Goal: Find specific page/section

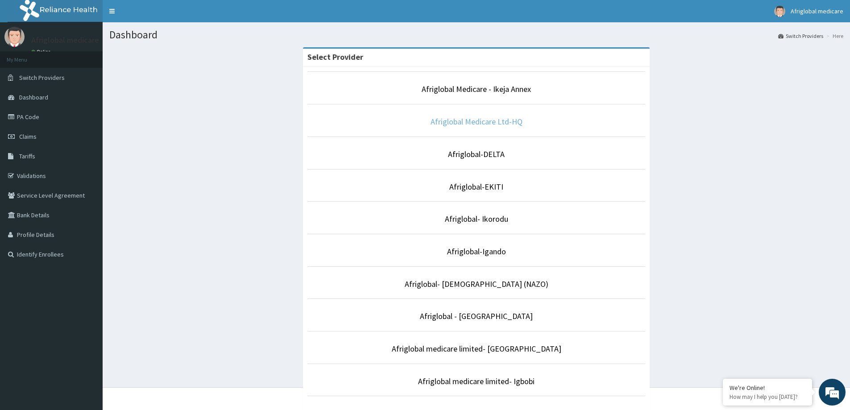
click at [510, 123] on link "Afriglobal Medicare Ltd-HQ" at bounding box center [477, 122] width 92 height 10
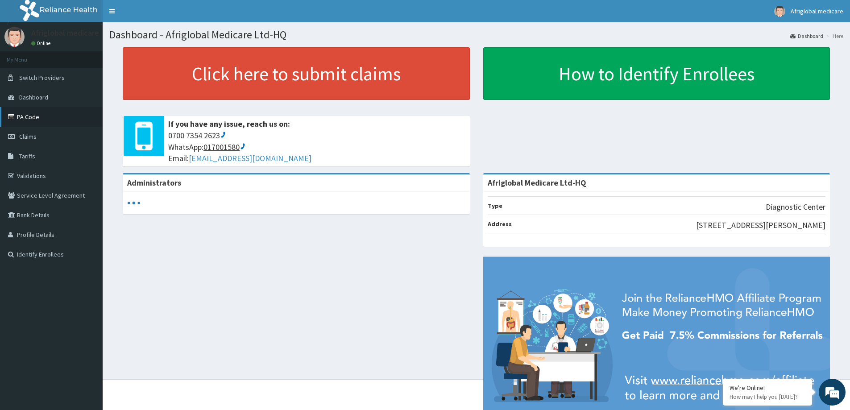
click at [43, 117] on link "PA Code" at bounding box center [51, 117] width 103 height 20
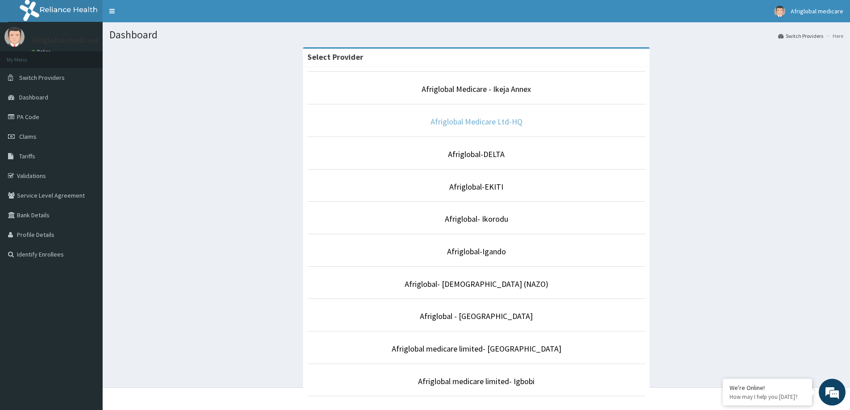
click at [510, 125] on link "Afriglobal Medicare Ltd-HQ" at bounding box center [477, 122] width 92 height 10
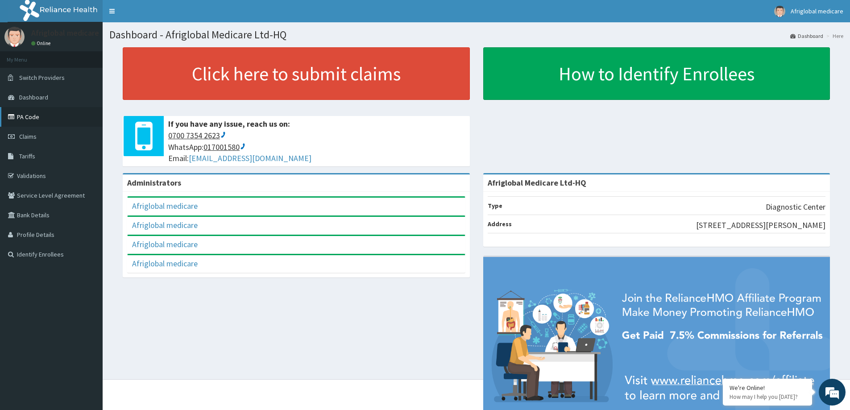
click at [27, 115] on link "PA Code" at bounding box center [51, 117] width 103 height 20
